Goal: Task Accomplishment & Management: Manage account settings

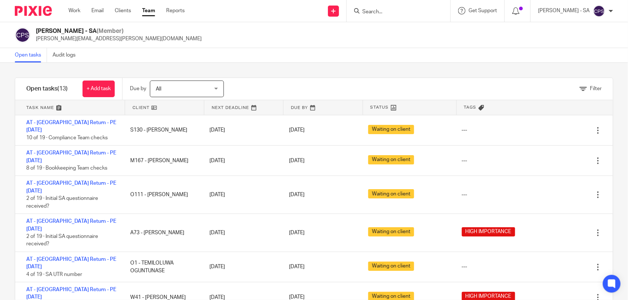
scroll to position [154, 0]
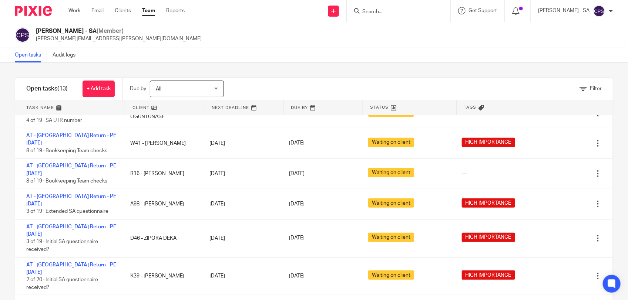
click at [384, 9] on input "Search" at bounding box center [394, 12] width 67 height 7
paste input "ayonote"
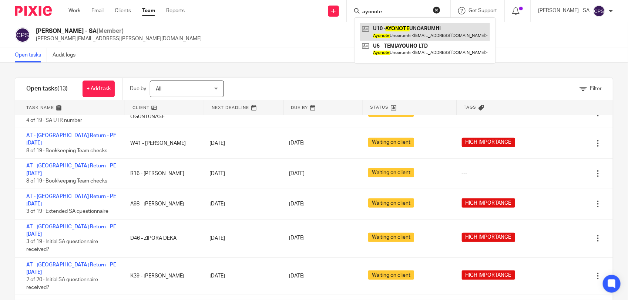
type input "ayonote"
click at [391, 34] on link at bounding box center [425, 31] width 130 height 17
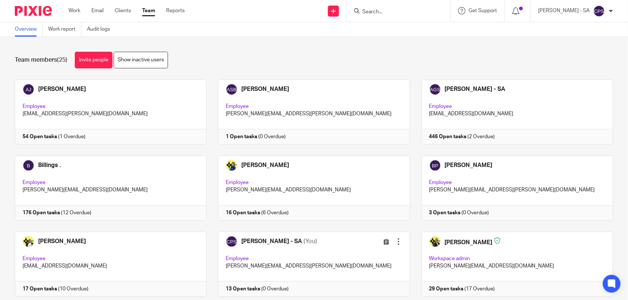
scroll to position [46, 0]
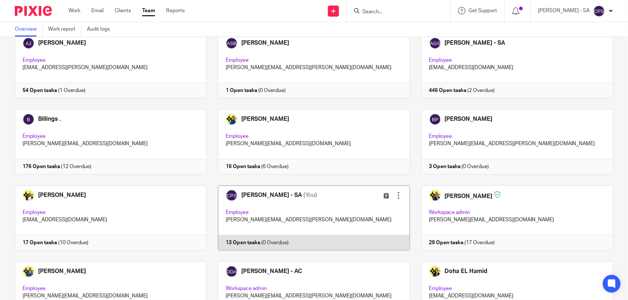
click at [322, 208] on link at bounding box center [307, 218] width 203 height 65
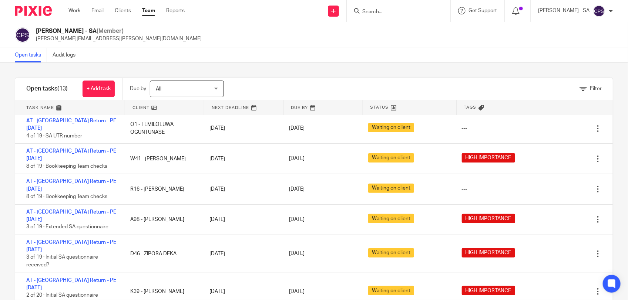
scroll to position [154, 0]
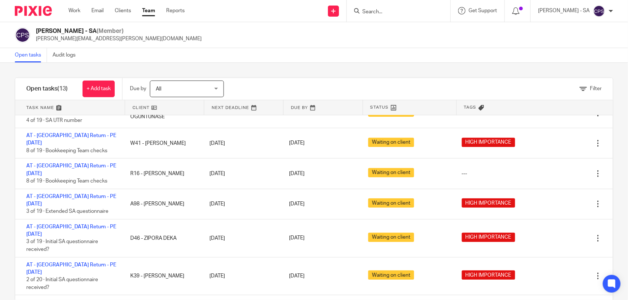
click at [408, 9] on input "Search" at bounding box center [394, 12] width 67 height 7
type input "6"
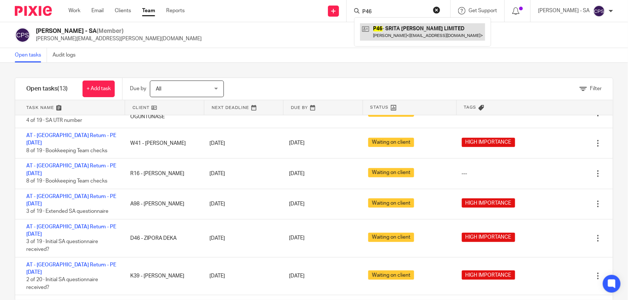
type input "P46"
click at [409, 31] on link at bounding box center [422, 31] width 125 height 17
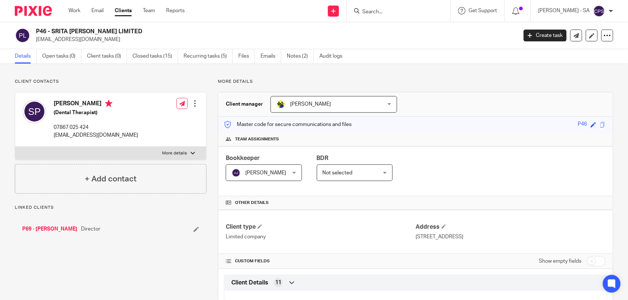
click at [47, 231] on link "P69 - [PERSON_NAME]" at bounding box center [49, 229] width 55 height 7
click at [54, 57] on link "Open tasks (1)" at bounding box center [61, 56] width 39 height 14
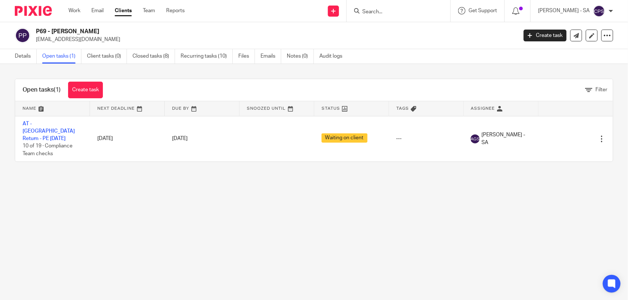
click at [211, 186] on main "P69 - [PERSON_NAME] [EMAIL_ADDRESS][DOMAIN_NAME] Create task Update from Compan…" at bounding box center [314, 150] width 628 height 300
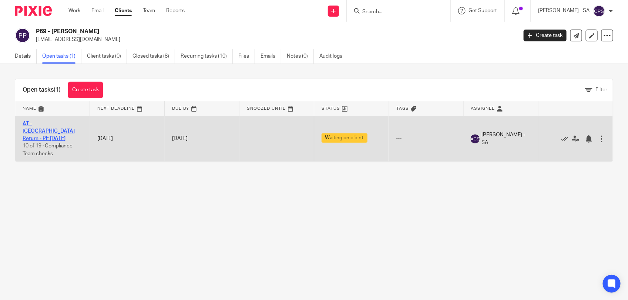
click at [49, 122] on link "AT - [GEOGRAPHIC_DATA] Return - PE [DATE]" at bounding box center [49, 131] width 52 height 20
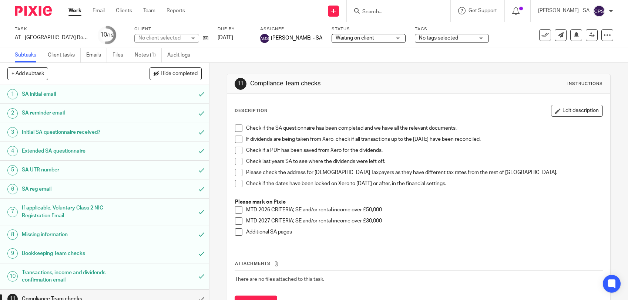
click at [343, 39] on span "Waiting on client" at bounding box center [354, 38] width 38 height 5
click at [153, 55] on link "Notes (1)" at bounding box center [148, 55] width 27 height 14
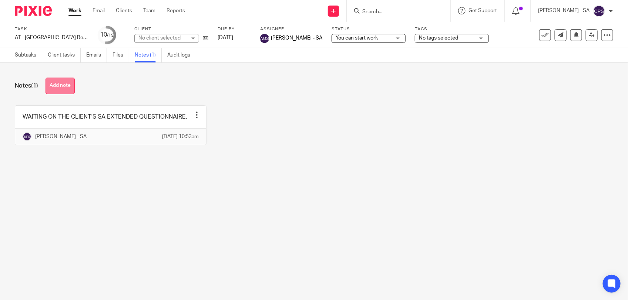
click at [54, 82] on button "Add note" at bounding box center [59, 86] width 29 height 17
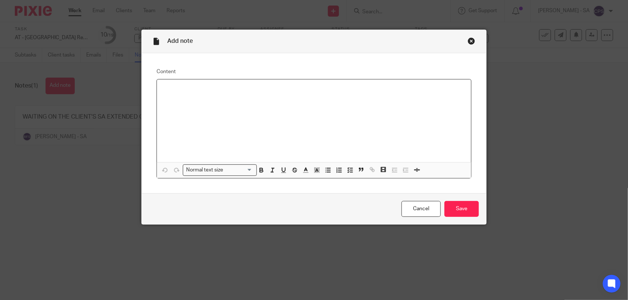
click at [470, 43] on div "Close this dialog window" at bounding box center [470, 40] width 7 height 7
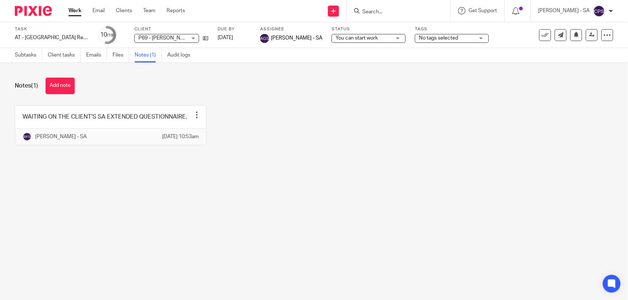
click at [112, 223] on main "Task AT - SA Return - PE 05-04-2025 Save AT - SA Return - PE 05-04-2025 10 /19 …" at bounding box center [314, 150] width 628 height 300
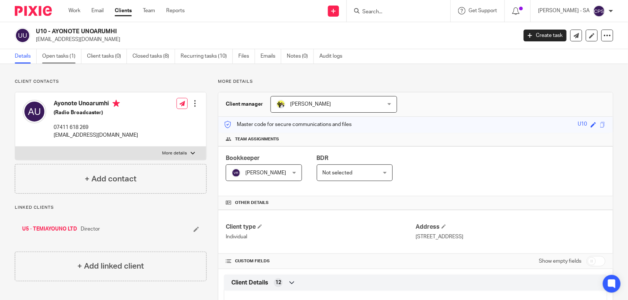
click at [52, 58] on link "Open tasks (1)" at bounding box center [61, 56] width 39 height 14
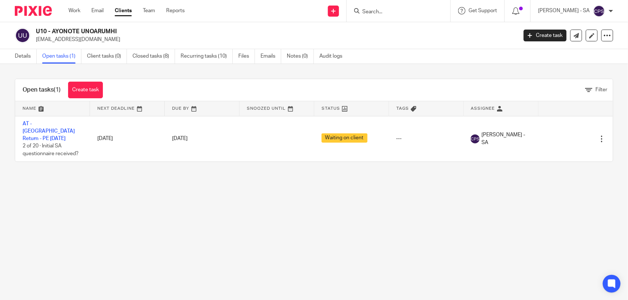
click at [70, 121] on link "AT - [GEOGRAPHIC_DATA] Return - PE [DATE]" at bounding box center [49, 131] width 52 height 20
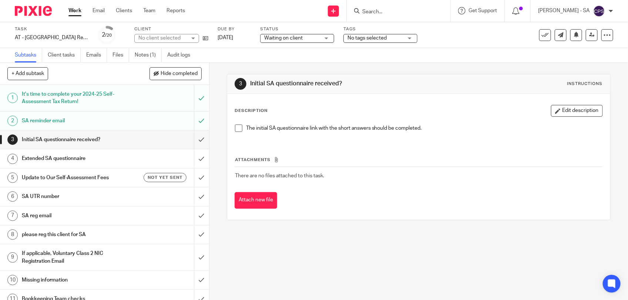
click at [238, 129] on span at bounding box center [238, 128] width 7 height 7
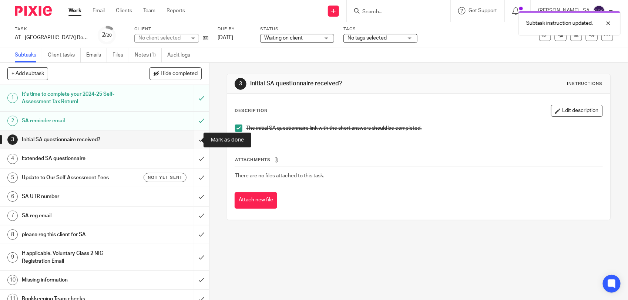
click at [192, 139] on input "submit" at bounding box center [104, 140] width 209 height 18
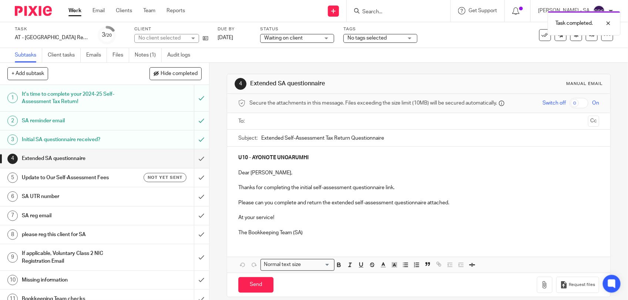
click at [280, 120] on input "text" at bounding box center [418, 121] width 333 height 9
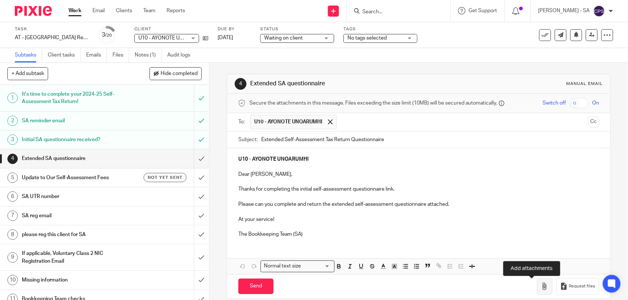
click at [537, 283] on button "button" at bounding box center [545, 286] width 16 height 17
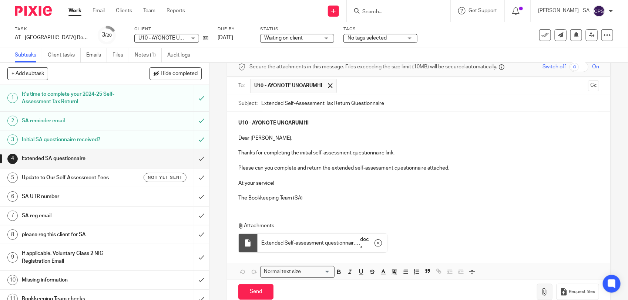
scroll to position [53, 0]
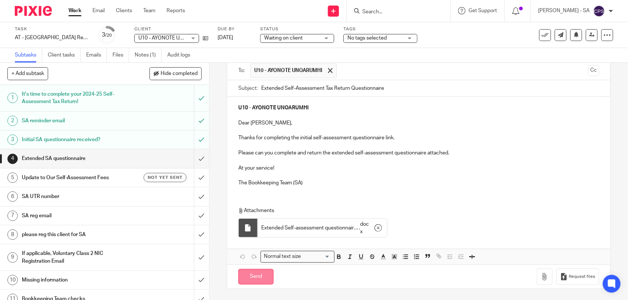
click at [259, 276] on input "Send" at bounding box center [255, 277] width 35 height 16
type input "Sent"
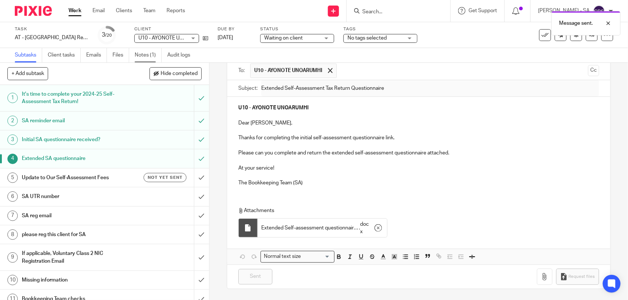
click at [148, 58] on link "Notes (1)" at bounding box center [148, 55] width 27 height 14
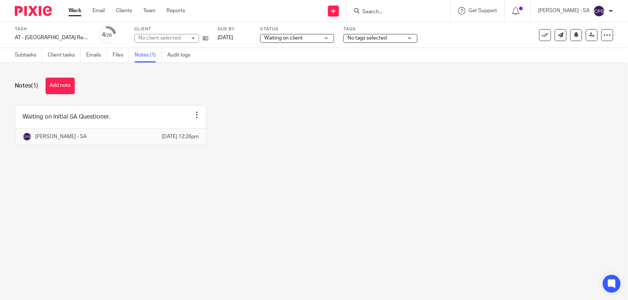
click at [64, 91] on button "Add note" at bounding box center [59, 86] width 29 height 17
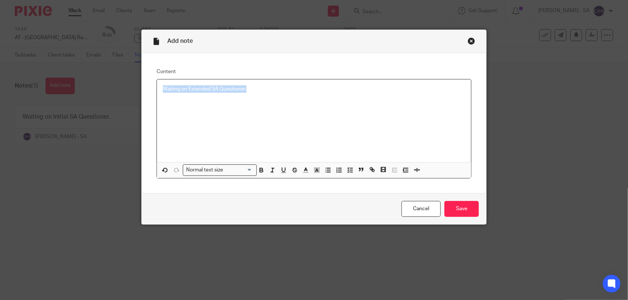
drag, startPoint x: 160, startPoint y: 91, endPoint x: 267, endPoint y: 91, distance: 106.5
click at [267, 91] on p "Waiting on Extended SA Questioner." at bounding box center [314, 88] width 302 height 7
click at [350, 170] on line "button" at bounding box center [351, 170] width 2 height 0
click at [266, 107] on div "Waiting on Extended SA Questioner." at bounding box center [314, 121] width 314 height 83
click at [455, 207] on input "Save" at bounding box center [461, 209] width 34 height 16
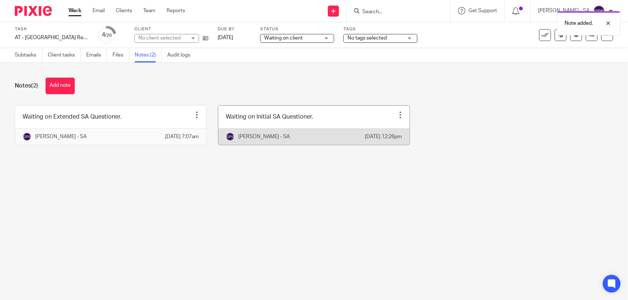
click at [297, 118] on link at bounding box center [313, 125] width 191 height 39
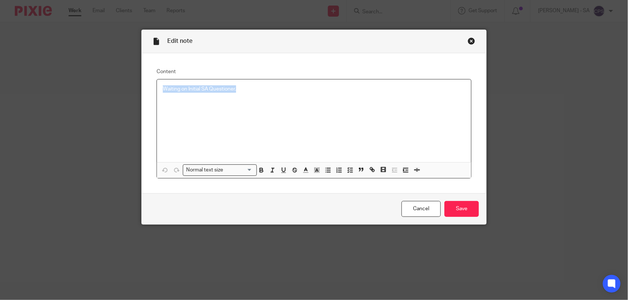
drag, startPoint x: 159, startPoint y: 89, endPoint x: 281, endPoint y: 91, distance: 122.0
click at [281, 91] on p "Waiting on Initial SA Questioner." at bounding box center [314, 88] width 302 height 7
click at [347, 169] on icon "button" at bounding box center [350, 170] width 7 height 7
click at [163, 88] on span at bounding box center [166, 88] width 7 height 7
click at [455, 213] on input "Save" at bounding box center [461, 209] width 34 height 16
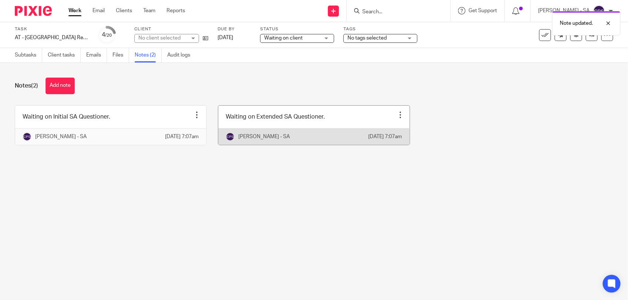
click at [324, 119] on link at bounding box center [313, 125] width 191 height 39
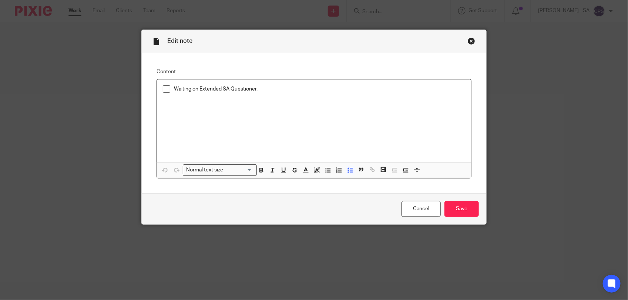
click at [263, 87] on p "Waiting on Extended SA Questioner." at bounding box center [319, 88] width 291 height 7
click at [460, 205] on input "Save" at bounding box center [461, 209] width 34 height 16
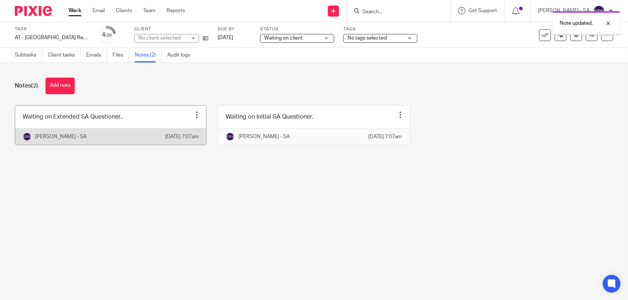
drag, startPoint x: 0, startPoint y: 0, endPoint x: 148, endPoint y: 115, distance: 187.6
click at [148, 115] on link at bounding box center [110, 125] width 191 height 39
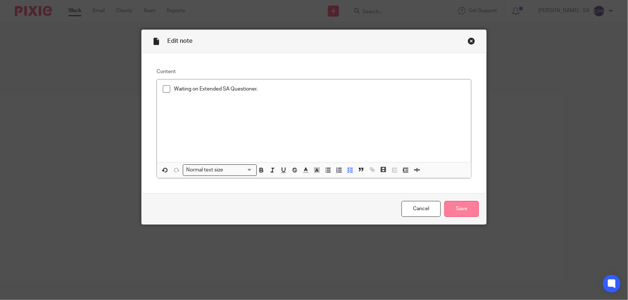
click at [470, 210] on input "Save" at bounding box center [461, 209] width 34 height 16
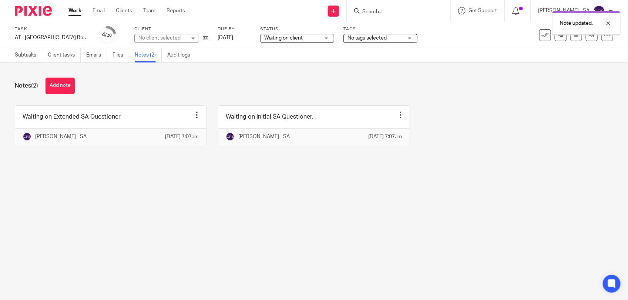
click at [122, 180] on main "Task AT - [GEOGRAPHIC_DATA] Return - PE [DATE] Save AT - [GEOGRAPHIC_DATA] Retu…" at bounding box center [314, 150] width 628 height 300
click at [18, 55] on link "Subtasks" at bounding box center [28, 55] width 27 height 14
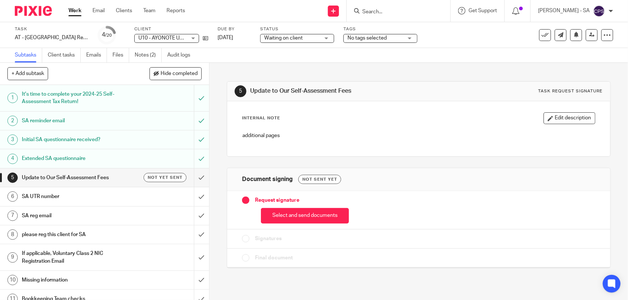
click at [380, 11] on input "Search" at bounding box center [394, 12] width 67 height 7
paste input "Kofi"
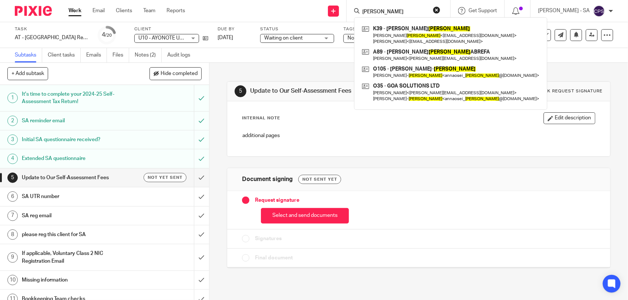
type input "Kofi"
drag, startPoint x: 391, startPoint y: 11, endPoint x: 365, endPoint y: 17, distance: 26.1
click at [365, 16] on div "Kofi K39 - FRANCIS KOFI Francis Kofi < koffoss2@gmail.com > Anton Adams < anton…" at bounding box center [397, 10] width 86 height 9
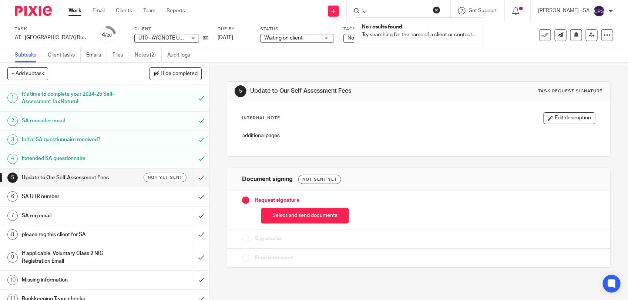
click at [379, 13] on input "kt" at bounding box center [394, 12] width 67 height 7
click at [378, 8] on form "kt" at bounding box center [400, 10] width 79 height 9
drag, startPoint x: 379, startPoint y: 10, endPoint x: 366, endPoint y: 13, distance: 13.7
click at [366, 13] on div "kt" at bounding box center [397, 10] width 86 height 9
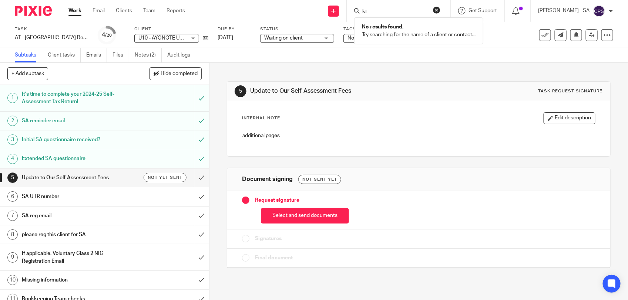
paste input "KT SONS HOLDINGS LTD"
type input "KT SONS HOLDINGS LTD"
click at [440, 10] on button "reset" at bounding box center [436, 9] width 7 height 7
click at [384, 12] on input "Search" at bounding box center [394, 12] width 67 height 7
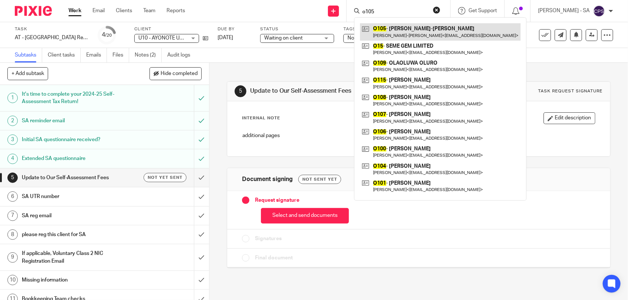
type input "o105"
click at [393, 27] on link at bounding box center [440, 31] width 161 height 17
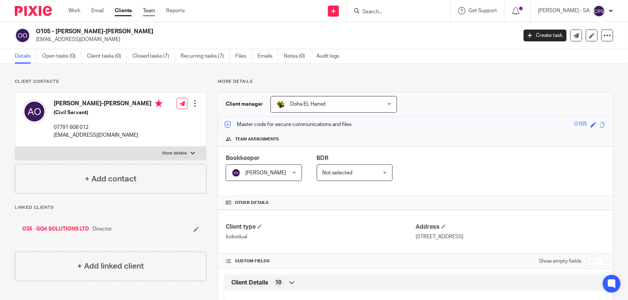
click at [146, 12] on link "Team" at bounding box center [149, 10] width 12 height 7
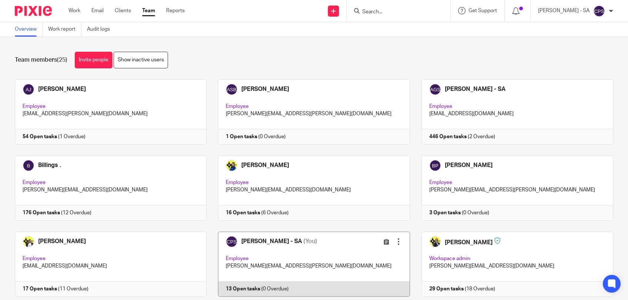
click at [344, 232] on link at bounding box center [307, 264] width 203 height 65
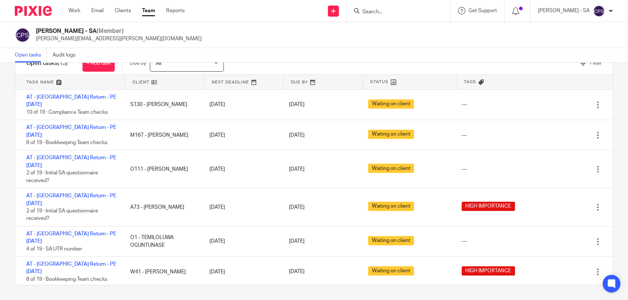
click at [396, 13] on input "Search" at bounding box center [394, 12] width 67 height 7
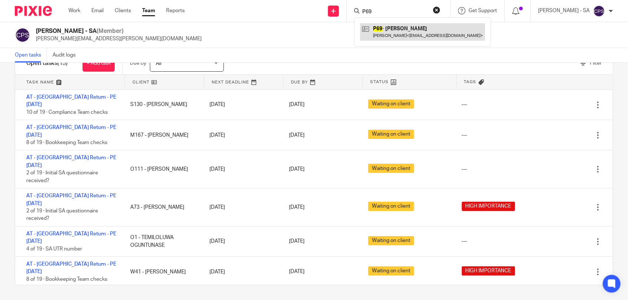
type input "P69"
click at [409, 34] on link at bounding box center [422, 31] width 125 height 17
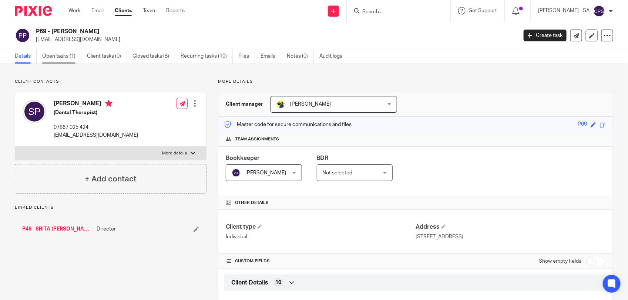
click at [61, 58] on link "Open tasks (1)" at bounding box center [61, 56] width 39 height 14
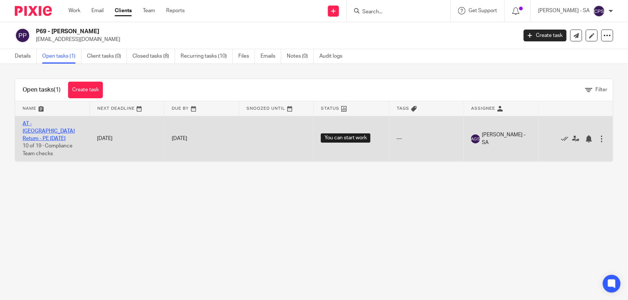
click at [54, 121] on link "AT - [GEOGRAPHIC_DATA] Return - PE [DATE]" at bounding box center [49, 131] width 52 height 20
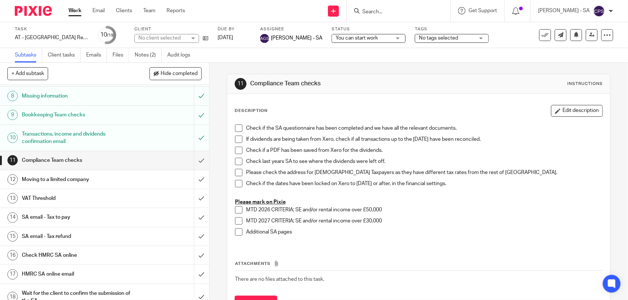
scroll to position [170, 0]
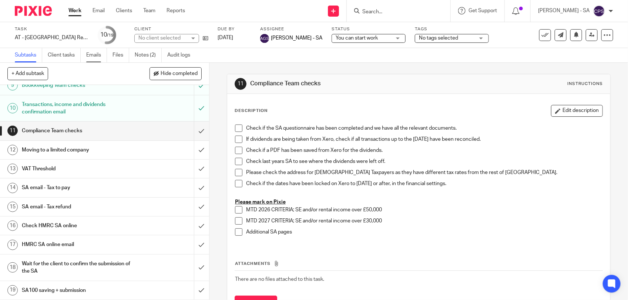
click at [92, 59] on link "Emails" at bounding box center [96, 55] width 21 height 14
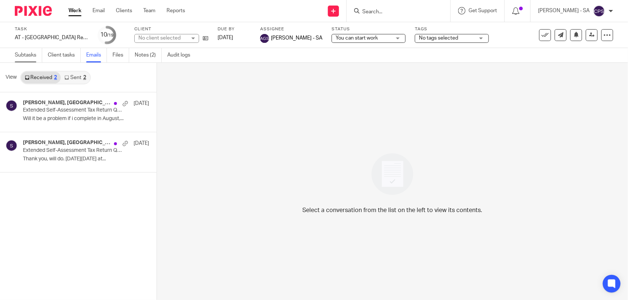
click at [29, 58] on link "Subtasks" at bounding box center [28, 55] width 27 height 14
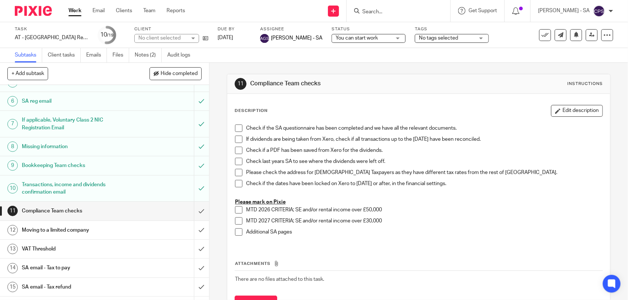
scroll to position [92, 0]
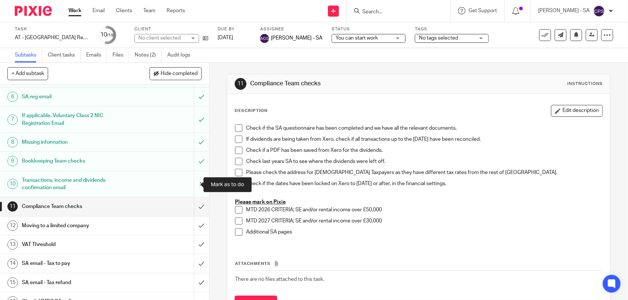
click at [192, 185] on input "submit" at bounding box center [104, 184] width 209 height 26
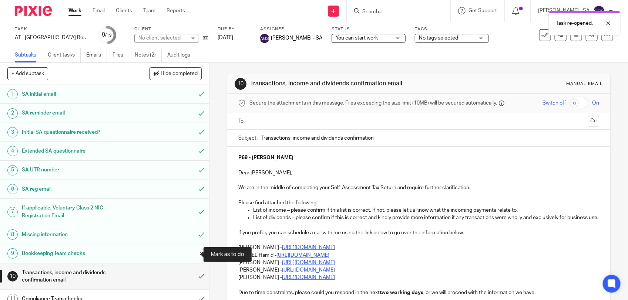
click at [188, 254] on input "submit" at bounding box center [104, 253] width 209 height 18
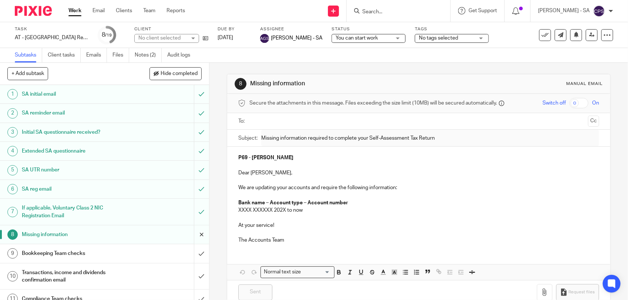
scroll to position [46, 0]
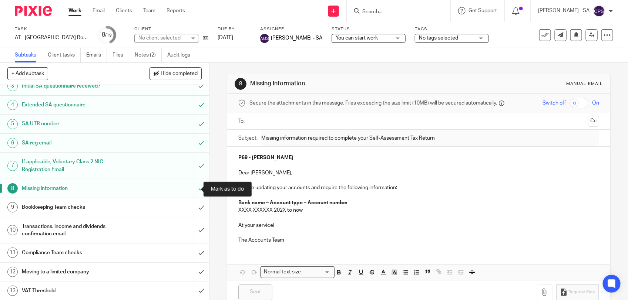
drag, startPoint x: 193, startPoint y: 191, endPoint x: 208, endPoint y: 193, distance: 15.6
click at [193, 191] on input "submit" at bounding box center [104, 188] width 209 height 18
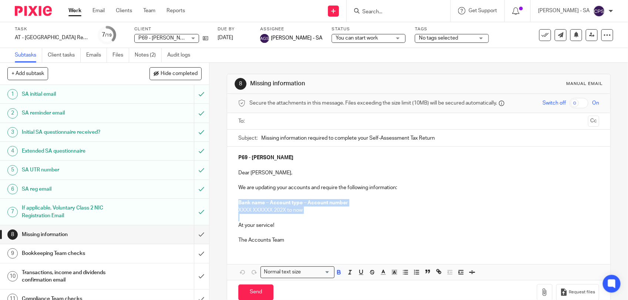
drag, startPoint x: 234, startPoint y: 202, endPoint x: 312, endPoint y: 216, distance: 80.0
click at [312, 216] on div "P69 - [PERSON_NAME], We are updating your accounts and require the following in…" at bounding box center [418, 198] width 383 height 103
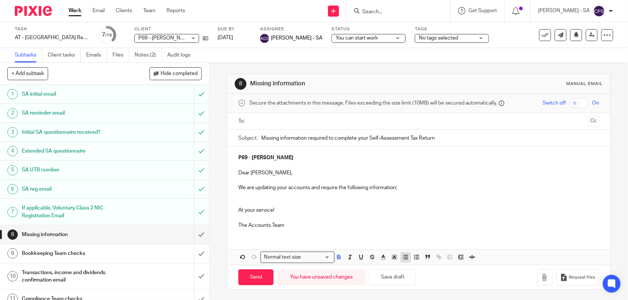
click at [402, 261] on icon "button" at bounding box center [405, 257] width 7 height 7
drag, startPoint x: 251, startPoint y: 204, endPoint x: 269, endPoint y: 201, distance: 18.7
click at [269, 201] on p "Can you" at bounding box center [426, 202] width 346 height 7
click at [315, 203] on p "Could you please provide the" at bounding box center [426, 202] width 346 height 7
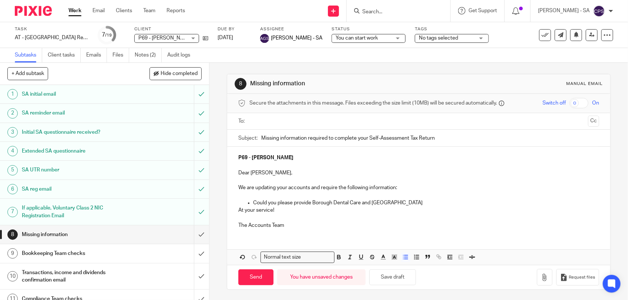
click at [427, 201] on p "Could you please provide Borough Dental Care and Hillview Dental Centre" at bounding box center [426, 202] width 346 height 7
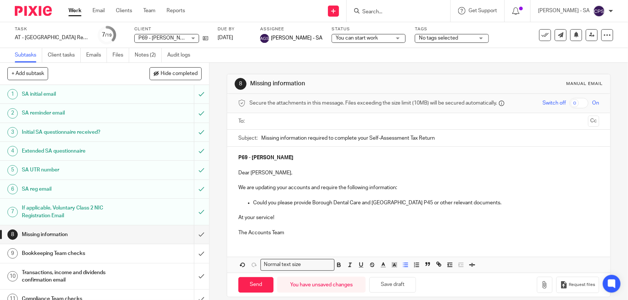
drag, startPoint x: 251, startPoint y: 203, endPoint x: 509, endPoint y: 203, distance: 257.4
click at [509, 203] on p "Could you please provide Borough Dental Care and Hillview Dental Centre P45 or …" at bounding box center [426, 202] width 346 height 7
copy p "Could you please provide Borough Dental Care and Hillview Dental Centre P45 or …"
click at [253, 204] on p "Could you please provide Borough Dental Care and Hillview Dental Centre P45 or …" at bounding box center [426, 202] width 346 height 7
drag, startPoint x: 251, startPoint y: 204, endPoint x: 501, endPoint y: 205, distance: 250.4
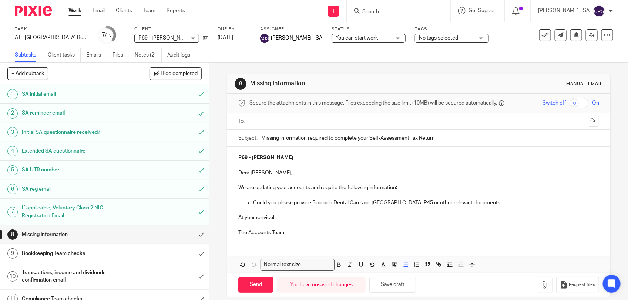
click at [501, 205] on p "Could you please provide Borough Dental Care and Hillview Dental Centre P45 or …" at bounding box center [426, 202] width 346 height 7
click at [384, 287] on button "Save draft" at bounding box center [392, 285] width 47 height 16
click at [277, 118] on input "text" at bounding box center [418, 121] width 333 height 9
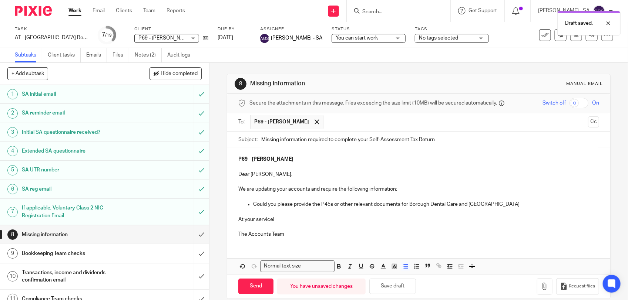
scroll to position [11, 0]
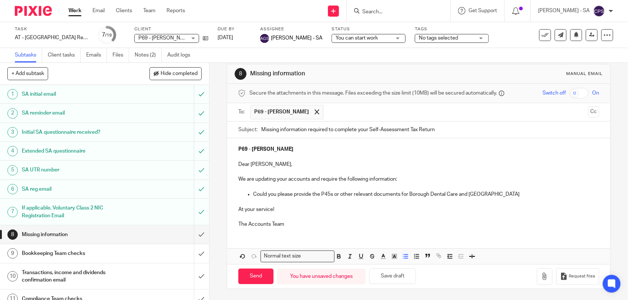
click at [521, 193] on p "Could you please provide the P45s or other relevant documents for Borough Denta…" at bounding box center [426, 194] width 346 height 7
click at [391, 278] on button "Save draft" at bounding box center [392, 277] width 47 height 16
click at [283, 226] on p "The Accounts Team" at bounding box center [418, 224] width 361 height 7
click at [392, 272] on button "Save draft" at bounding box center [392, 277] width 47 height 16
click at [251, 278] on input "Send" at bounding box center [255, 277] width 35 height 16
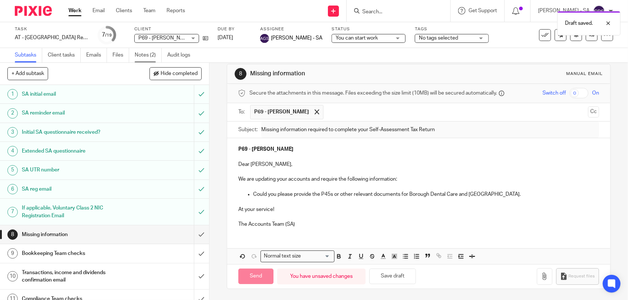
click at [144, 56] on link "Notes (2)" at bounding box center [148, 55] width 27 height 14
type input "Sent"
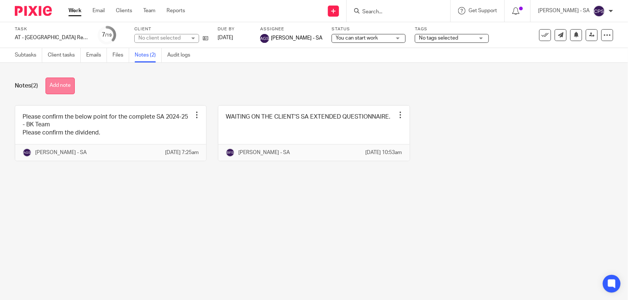
click at [63, 78] on button "Add note" at bounding box center [59, 86] width 29 height 17
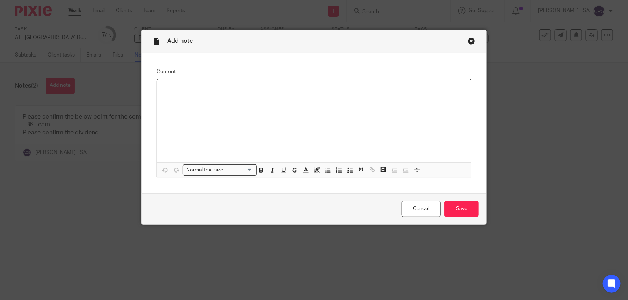
click at [169, 88] on p at bounding box center [314, 88] width 302 height 7
click at [272, 88] on p "Below information Missing - email sent to client. P60" at bounding box center [314, 88] width 302 height 7
click at [327, 168] on line "button" at bounding box center [328, 168] width 3 height 0
click at [351, 169] on button "button" at bounding box center [349, 170] width 9 height 9
click at [347, 169] on icon "button" at bounding box center [350, 170] width 7 height 7
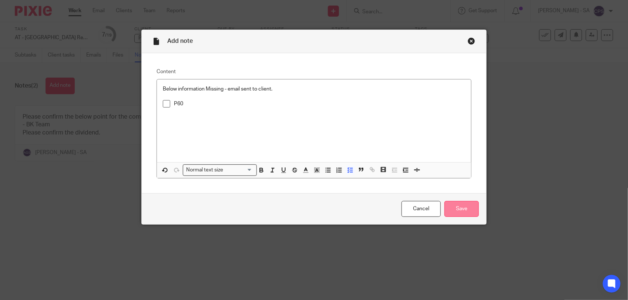
click at [463, 206] on input "Save" at bounding box center [461, 209] width 34 height 16
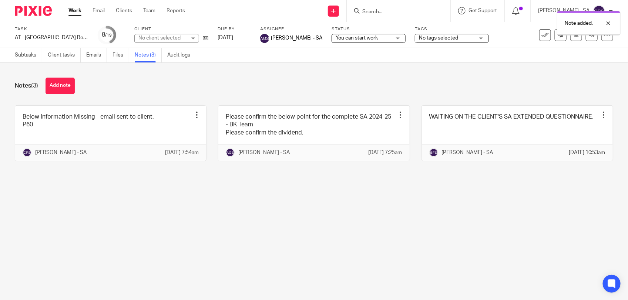
click at [339, 36] on span "You can start work" at bounding box center [356, 38] width 42 height 5
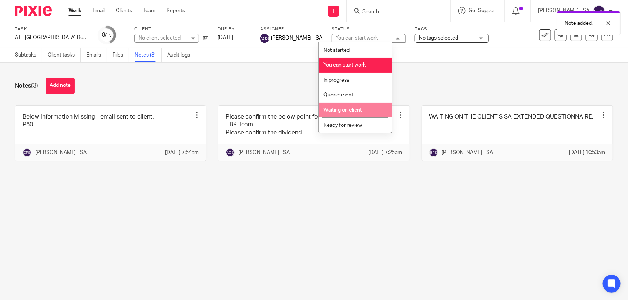
click at [349, 106] on li "Waiting on client" at bounding box center [354, 110] width 73 height 15
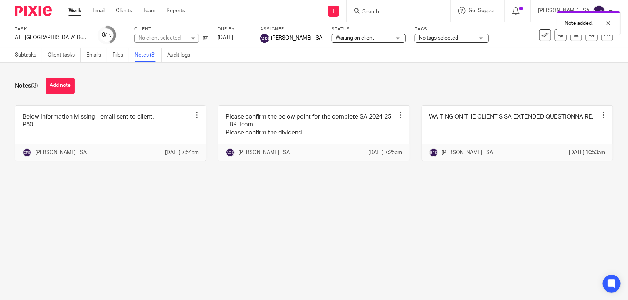
click at [258, 74] on div "Notes (3) Add note Below information Missing - email sent to client. P60 Edit n…" at bounding box center [314, 125] width 628 height 124
